Goal: Check status: Check status

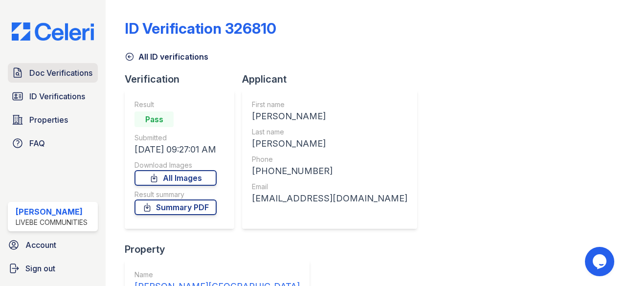
scroll to position [138, 0]
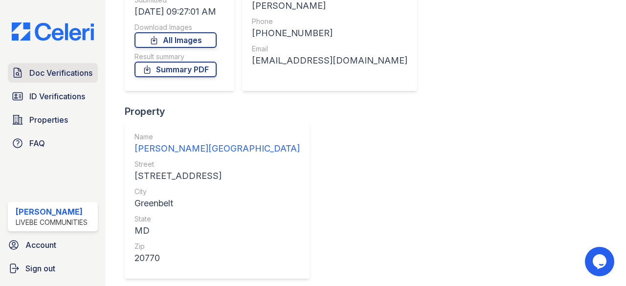
click at [46, 73] on span "Doc Verifications" at bounding box center [60, 73] width 63 height 12
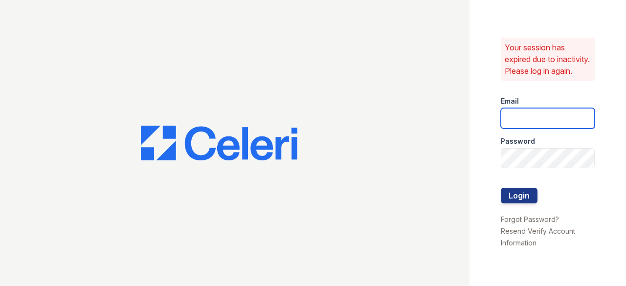
type input "edwinr@livebe.com"
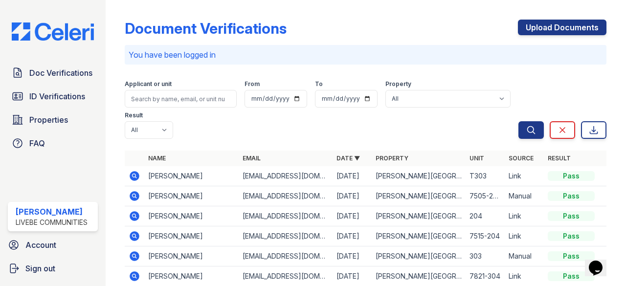
click at [135, 177] on icon at bounding box center [135, 176] width 12 height 12
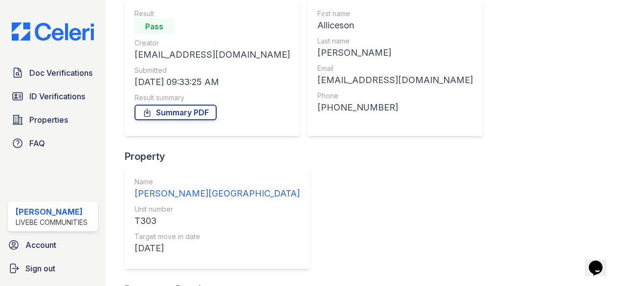
scroll to position [149, 0]
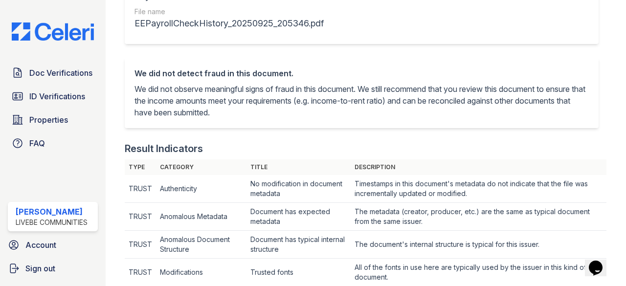
scroll to position [293, 0]
